Goal: Browse casually

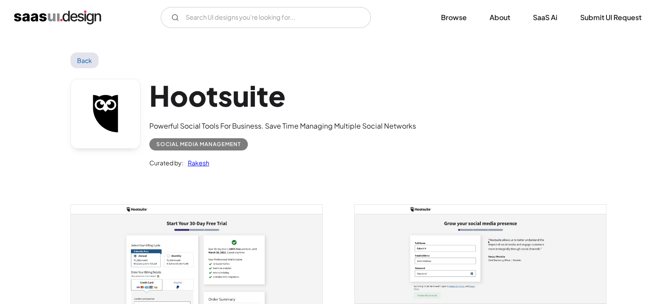
click at [186, 98] on h1 "Hootsuite" at bounding box center [282, 96] width 267 height 34
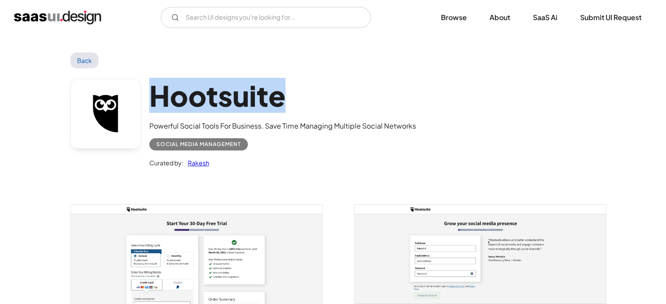
click at [186, 98] on h1 "Hootsuite" at bounding box center [282, 96] width 267 height 34
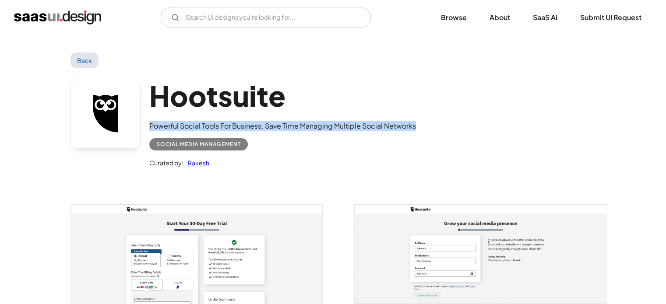
drag, startPoint x: 149, startPoint y: 127, endPoint x: 418, endPoint y: 131, distance: 269.2
click at [418, 131] on div "Hootsuite Powerful Social Tools For Business. Save Time Managing Multiple Socia…" at bounding box center [332, 125] width 525 height 114
click at [264, 126] on div "Powerful Social Tools For Business. Save Time Managing Multiple Social Networks" at bounding box center [282, 126] width 267 height 11
drag, startPoint x: 264, startPoint y: 127, endPoint x: 449, endPoint y: 123, distance: 184.3
click at [449, 123] on div "Hootsuite Powerful Social Tools For Business. Save Time Managing Multiple Socia…" at bounding box center [332, 125] width 525 height 114
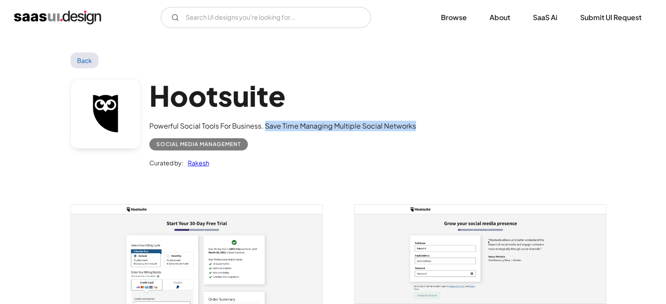
click at [309, 130] on div "Powerful Social Tools For Business. Save Time Managing Multiple Social Networks" at bounding box center [282, 126] width 267 height 11
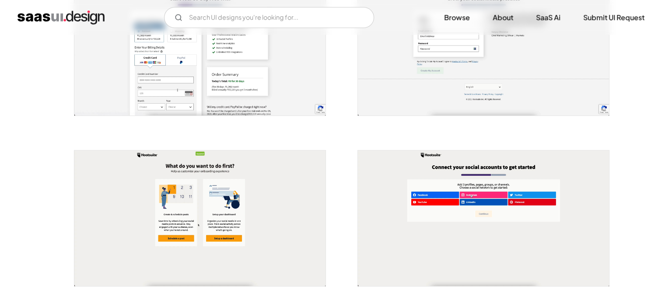
scroll to position [225, 0]
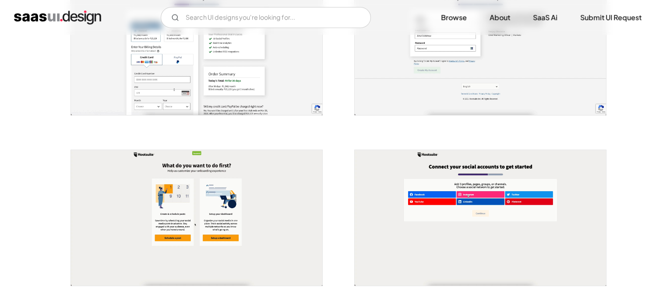
click at [249, 63] on img "open lightbox" at bounding box center [196, 47] width 251 height 136
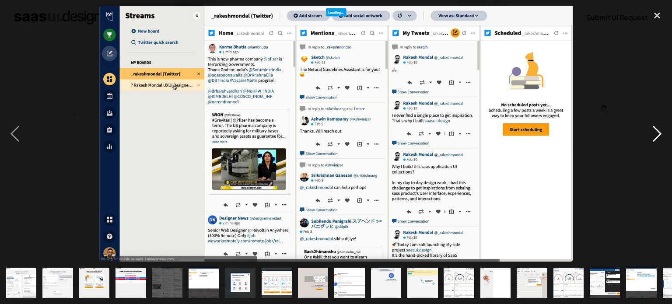
click at [657, 134] on div "next image" at bounding box center [658, 134] width 30 height 256
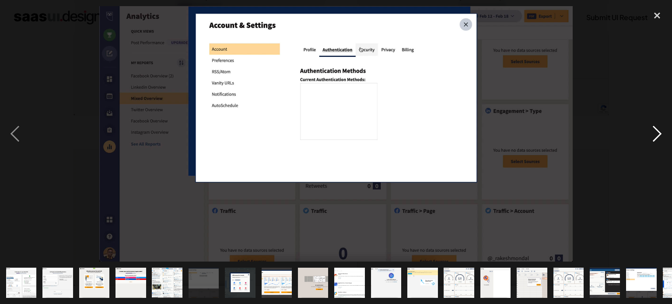
click at [657, 134] on div "next image" at bounding box center [658, 134] width 30 height 256
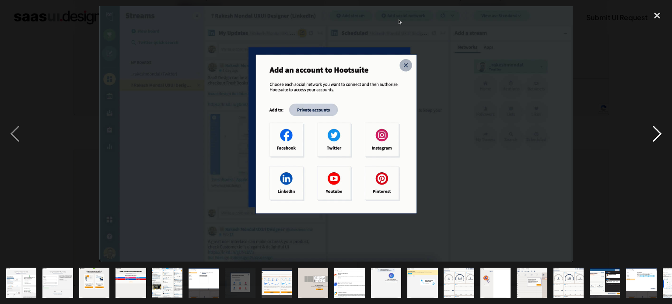
click at [657, 134] on div "next image" at bounding box center [658, 134] width 30 height 256
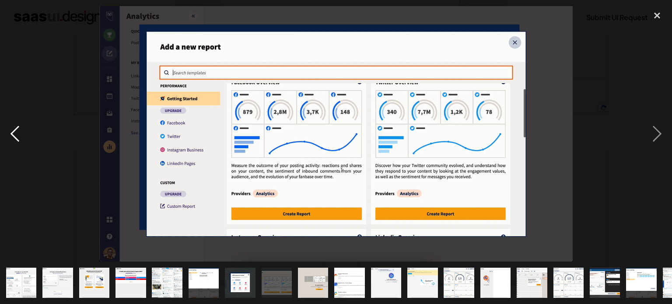
click at [7, 130] on div "previous image" at bounding box center [15, 134] width 30 height 256
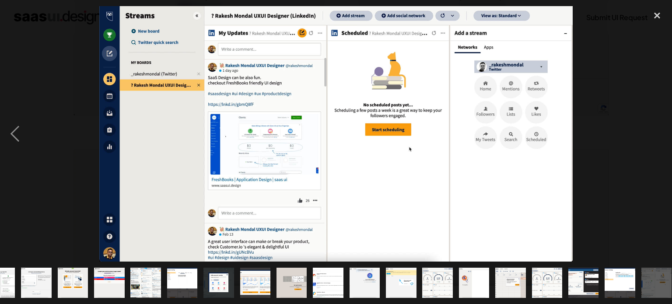
scroll to position [0, 27]
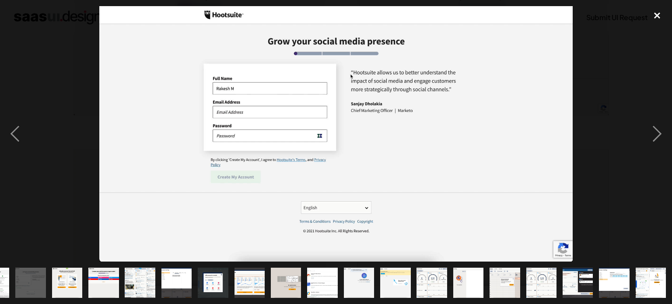
click at [657, 14] on div "close lightbox" at bounding box center [658, 15] width 30 height 19
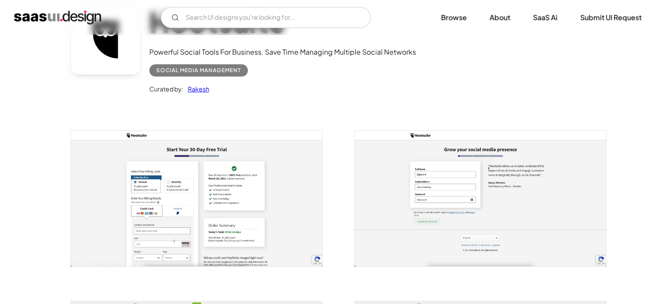
scroll to position [0, 0]
